Goal: Task Accomplishment & Management: Use online tool/utility

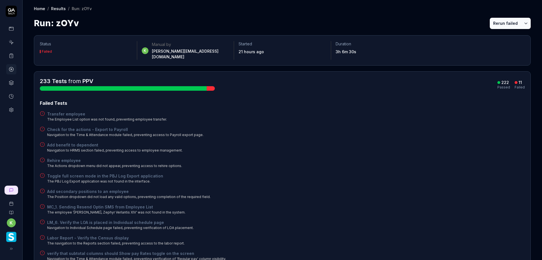
click at [435, 189] on div "Add secondary positions to an employee The Position dropdown did not load any v…" at bounding box center [282, 194] width 485 height 11
click at [356, 129] on div "Check for the actions - Export to Payroll Navigation to the Time & Attendance m…" at bounding box center [282, 132] width 485 height 11
click at [11, 54] on rect at bounding box center [11, 54] width 2 height 1
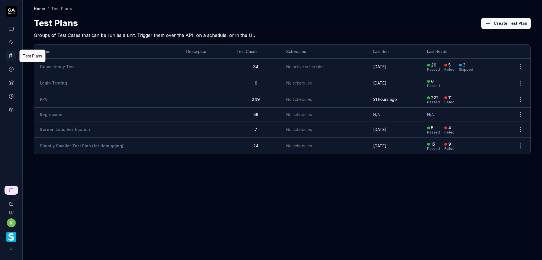
drag, startPoint x: 325, startPoint y: 211, endPoint x: 329, endPoint y: 209, distance: 3.9
click at [328, 210] on div "Home / Test Plans Home / Test Plans Test Plans Create Test Plan Groups of Test …" at bounding box center [282, 130] width 519 height 260
click at [54, 97] on td "PPV" at bounding box center [107, 99] width 146 height 16
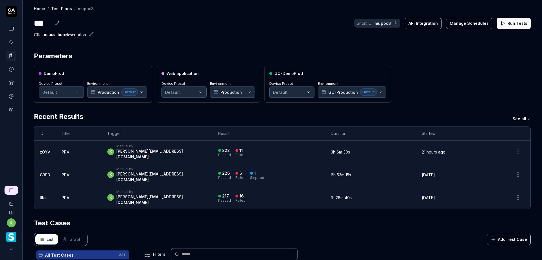
drag, startPoint x: 437, startPoint y: 79, endPoint x: 436, endPoint y: 74, distance: 5.9
click at [437, 79] on div "DemoProd Device Preset Default Environment Production Default Web application D…" at bounding box center [282, 84] width 497 height 37
click at [509, 23] on button "Run Tests" at bounding box center [514, 23] width 34 height 11
drag, startPoint x: 435, startPoint y: 74, endPoint x: 435, endPoint y: 79, distance: 4.2
click at [435, 74] on div "DemoProd Device Preset Default Environment Production Default Web application D…" at bounding box center [282, 84] width 497 height 37
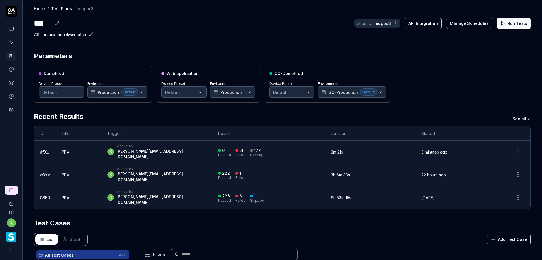
click at [181, 146] on div "k Manual by [PERSON_NAME][EMAIL_ADDRESS][DOMAIN_NAME]" at bounding box center [157, 152] width 100 height 16
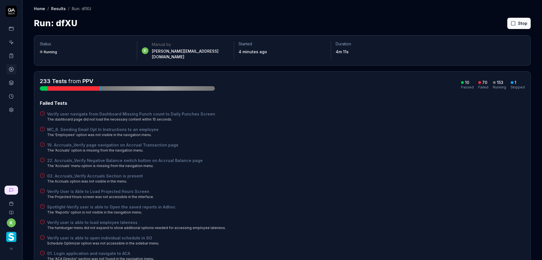
click at [366, 111] on div "Verify user navigate from Dashboard Missing Punch count to Daily Punches Screen…" at bounding box center [282, 116] width 485 height 11
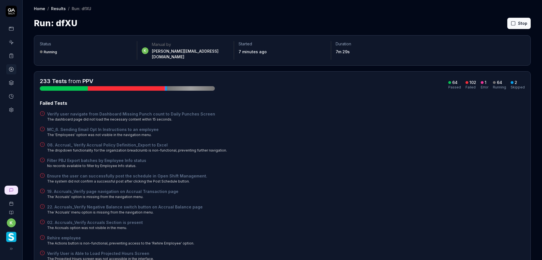
click at [306, 142] on div "08. Accrual_ Verify Accrual Policy Definition_Export to Excel The dropdown func…" at bounding box center [282, 147] width 485 height 11
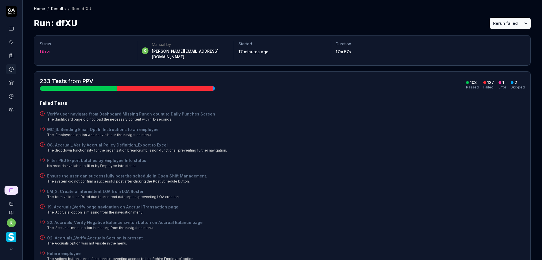
drag, startPoint x: 428, startPoint y: 103, endPoint x: 439, endPoint y: 92, distance: 15.4
click at [501, 22] on button "Rerun failed" at bounding box center [505, 23] width 31 height 11
click at [390, 144] on div "08. Accrual_ Verify Accrual Policy Definition_Export to Excel The dropdown func…" at bounding box center [282, 147] width 485 height 11
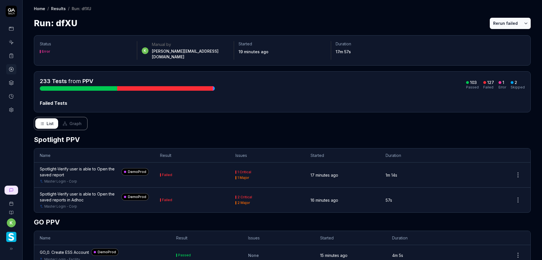
click at [402, 18] on div "Run: dfXU Rerun failed" at bounding box center [282, 23] width 497 height 13
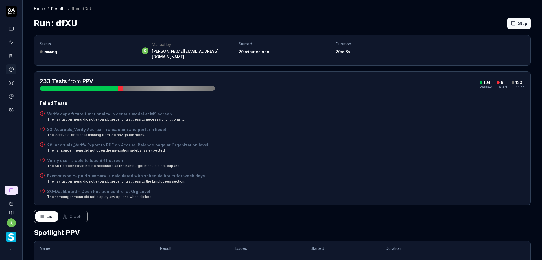
click at [380, 173] on div "Exempt type Y- paid summary is calculated with schedule hours for week days The…" at bounding box center [282, 178] width 485 height 11
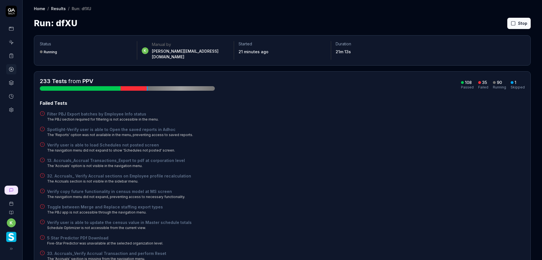
click at [364, 220] on div "Verify user is able to update the census value in Master schedule totals Schedu…" at bounding box center [282, 225] width 485 height 11
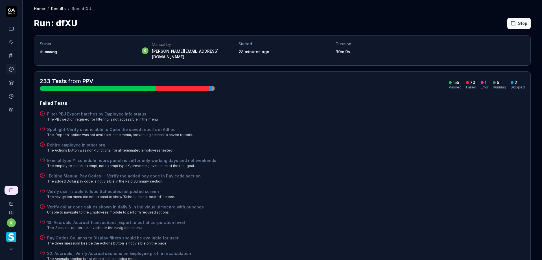
click at [326, 158] on div "Exempt type Y :schedule hours punch is setfor only working days and not weekend…" at bounding box center [282, 163] width 485 height 11
click at [317, 173] on div "|Editing Manual Pay Codes| - Verify the added pay code in Pay code section The …" at bounding box center [282, 178] width 485 height 11
click at [497, 24] on button "Rerun failed" at bounding box center [505, 23] width 31 height 11
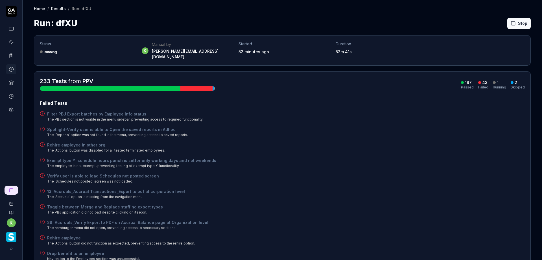
click at [419, 113] on div "Filter PBJ Export batches by Employee Info status The PBJ section is not visibl…" at bounding box center [282, 116] width 485 height 11
click at [348, 131] on div "Spotlight-Verify user is able to Open the saved reports in Adhoc The 'Reports' …" at bounding box center [282, 132] width 485 height 11
click at [413, 77] on div "233 Tests from PPV 188 Passed 43 Failed 2 Skipped" at bounding box center [282, 84] width 485 height 14
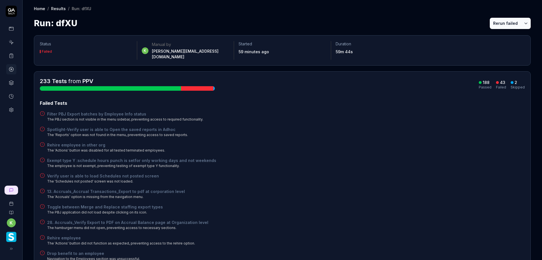
click at [501, 21] on button "Rerun failed" at bounding box center [505, 23] width 31 height 11
click at [412, 160] on div "Exempt type Y :schedule hours punch is setfor only working days and not weekend…" at bounding box center [282, 163] width 485 height 11
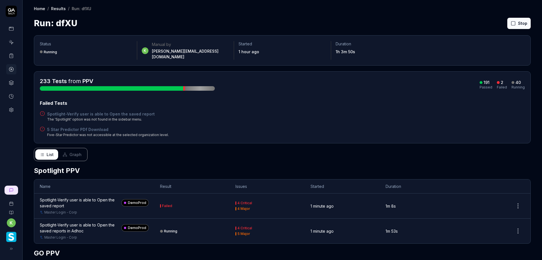
click at [398, 120] on div "Failed Tests Spotlight-Verify user is able to Open the saved report The 'Spotli…" at bounding box center [282, 119] width 485 height 38
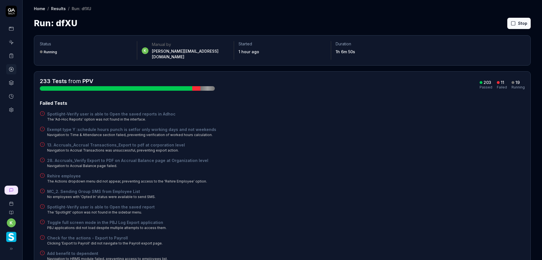
click at [364, 180] on div "Failed Tests Spotlight-Verify user is able to Open the saved reports in Adhoc T…" at bounding box center [282, 188] width 485 height 177
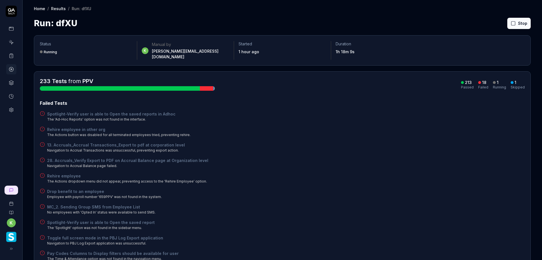
click at [391, 113] on div "Spotlight-Verify user is able to Open the saved reports in Adhoc The 'Ad-Hoc Re…" at bounding box center [282, 116] width 485 height 11
click at [456, 127] on div "Rehire employee in other org The Actions button was disabled for all terminated…" at bounding box center [282, 132] width 485 height 11
drag, startPoint x: 300, startPoint y: 174, endPoint x: 325, endPoint y: 147, distance: 37.3
click at [300, 173] on div "Rehire employee The Actions dropdown menu did not appear, preventing access to …" at bounding box center [282, 178] width 485 height 11
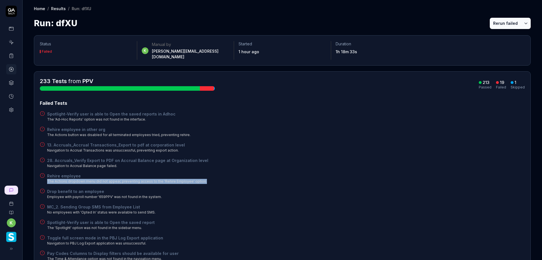
click at [490, 26] on button "Rerun failed" at bounding box center [505, 23] width 31 height 11
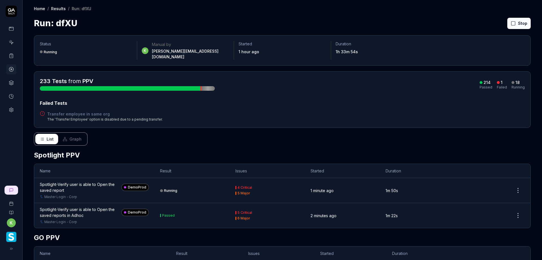
click at [338, 101] on div "Failed Tests" at bounding box center [282, 103] width 485 height 7
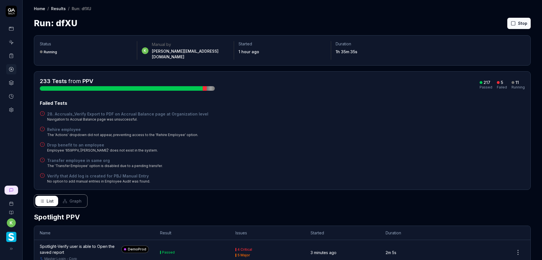
click at [332, 158] on div "Transfer employee in same org The 'Transfer Employee' option is disabled due to…" at bounding box center [282, 163] width 485 height 11
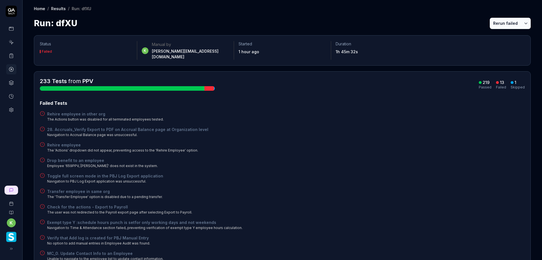
click at [366, 134] on div "Failed Tests Rehire employee in other org The Actions button was disabled for a…" at bounding box center [282, 204] width 485 height 209
click at [503, 23] on button "Rerun failed" at bounding box center [505, 23] width 31 height 11
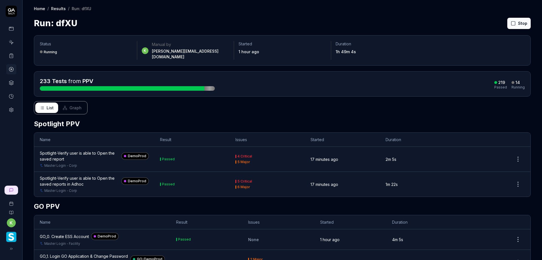
click at [411, 22] on div "Run: dfXU Stop" at bounding box center [282, 23] width 497 height 13
drag, startPoint x: 328, startPoint y: 17, endPoint x: 302, endPoint y: 17, distance: 26.0
click at [328, 17] on div "Run: dfXU Stop" at bounding box center [282, 23] width 497 height 13
click at [314, 15] on div "Home / Results / Run: dfXU Home / Results / Run: dfXU Run: dfXU Stop" at bounding box center [282, 15] width 519 height 30
click at [336, 14] on div "Home / Results / Run: dfXU Home / Results / Run: dfXU Run: dfXU Stop" at bounding box center [282, 15] width 519 height 30
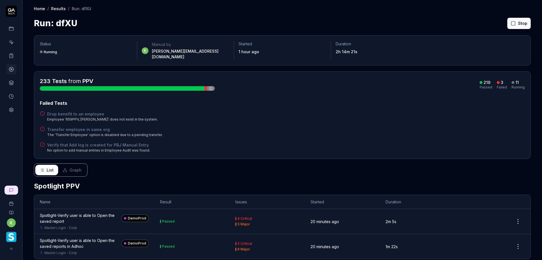
drag, startPoint x: 417, startPoint y: 11, endPoint x: 446, endPoint y: 19, distance: 30.4
click at [417, 11] on div "Home / Results / Run: dfXU" at bounding box center [282, 9] width 497 height 6
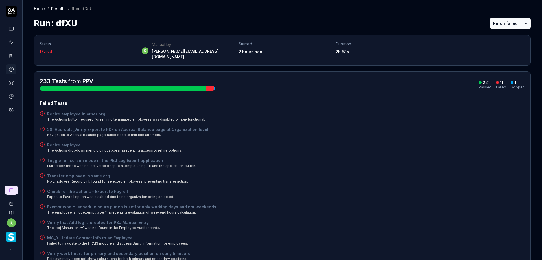
click at [493, 23] on button "Rerun failed" at bounding box center [505, 23] width 31 height 11
click at [424, 178] on div "Transfer employee in same org No Employee Record Link found for selected employ…" at bounding box center [282, 178] width 485 height 11
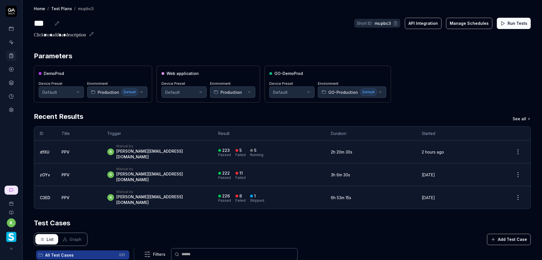
click at [190, 146] on div "k Manual by [PERSON_NAME][EMAIL_ADDRESS][DOMAIN_NAME]" at bounding box center [157, 152] width 100 height 16
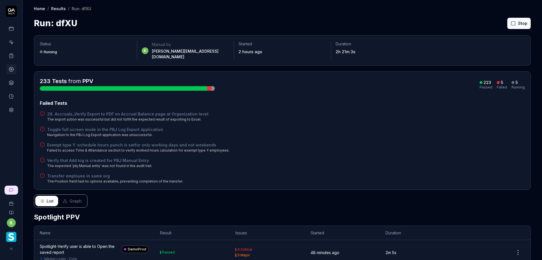
click at [291, 116] on div "28. Accruals_Verify Export to PDF on Accrual Balance page at Organization level…" at bounding box center [282, 116] width 485 height 11
